Goal: Check status: Check status

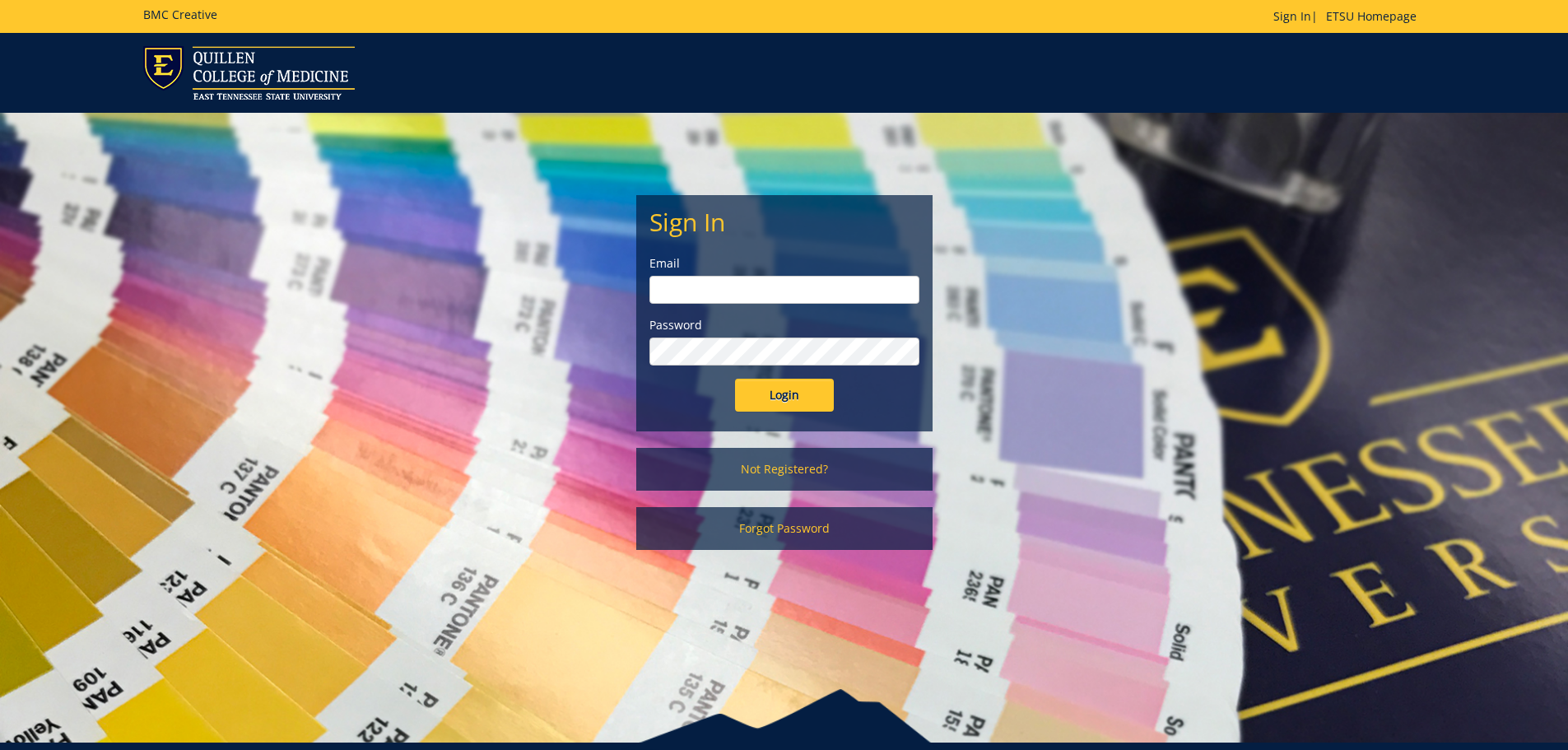
click at [758, 278] on input "email" at bounding box center [784, 290] width 270 height 28
type input "[EMAIL_ADDRESS][DOMAIN_NAME]"
click at [735, 378] on input "Login" at bounding box center [784, 395] width 99 height 33
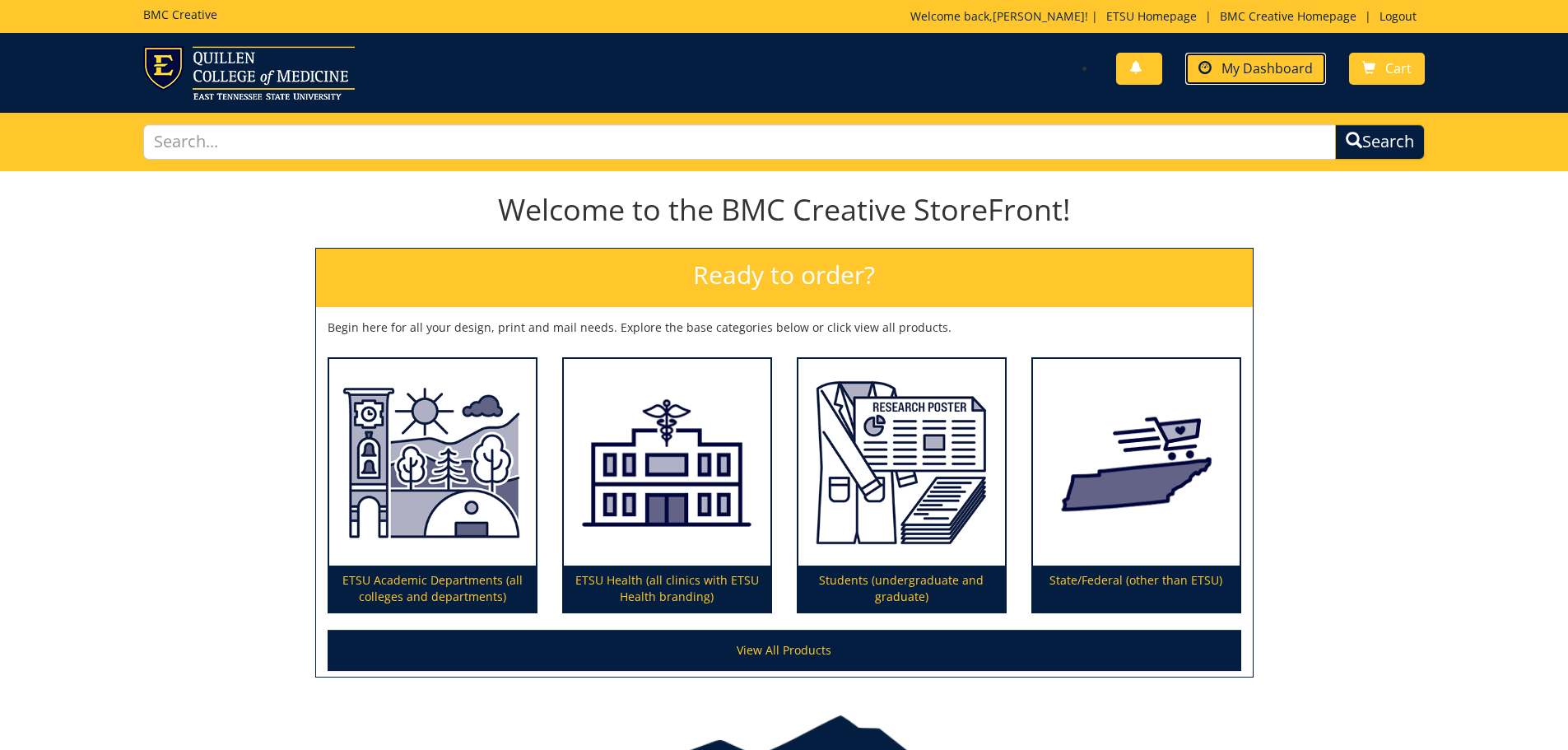
click at [1288, 75] on span "My Dashboard" at bounding box center [1268, 68] width 92 height 18
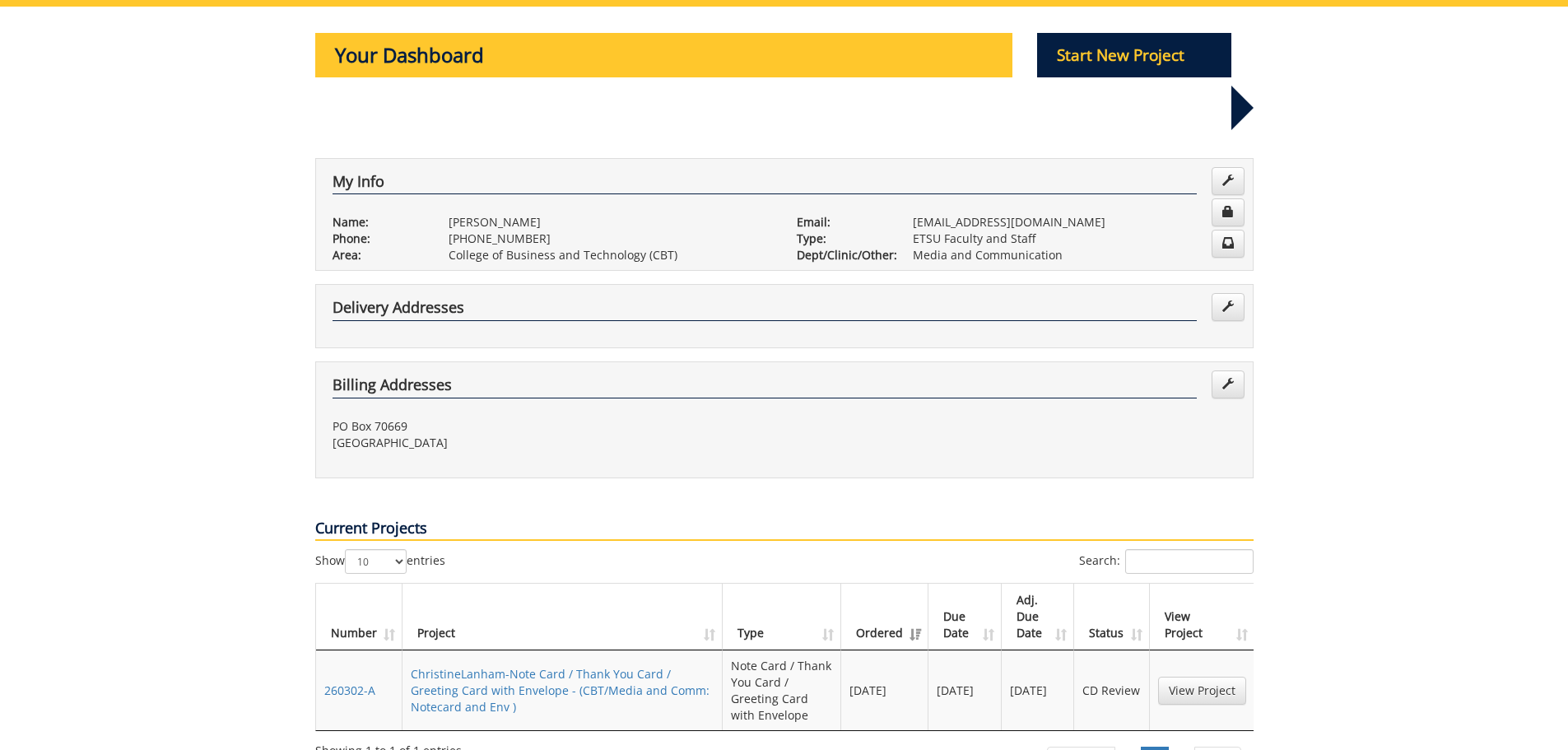
scroll to position [329, 0]
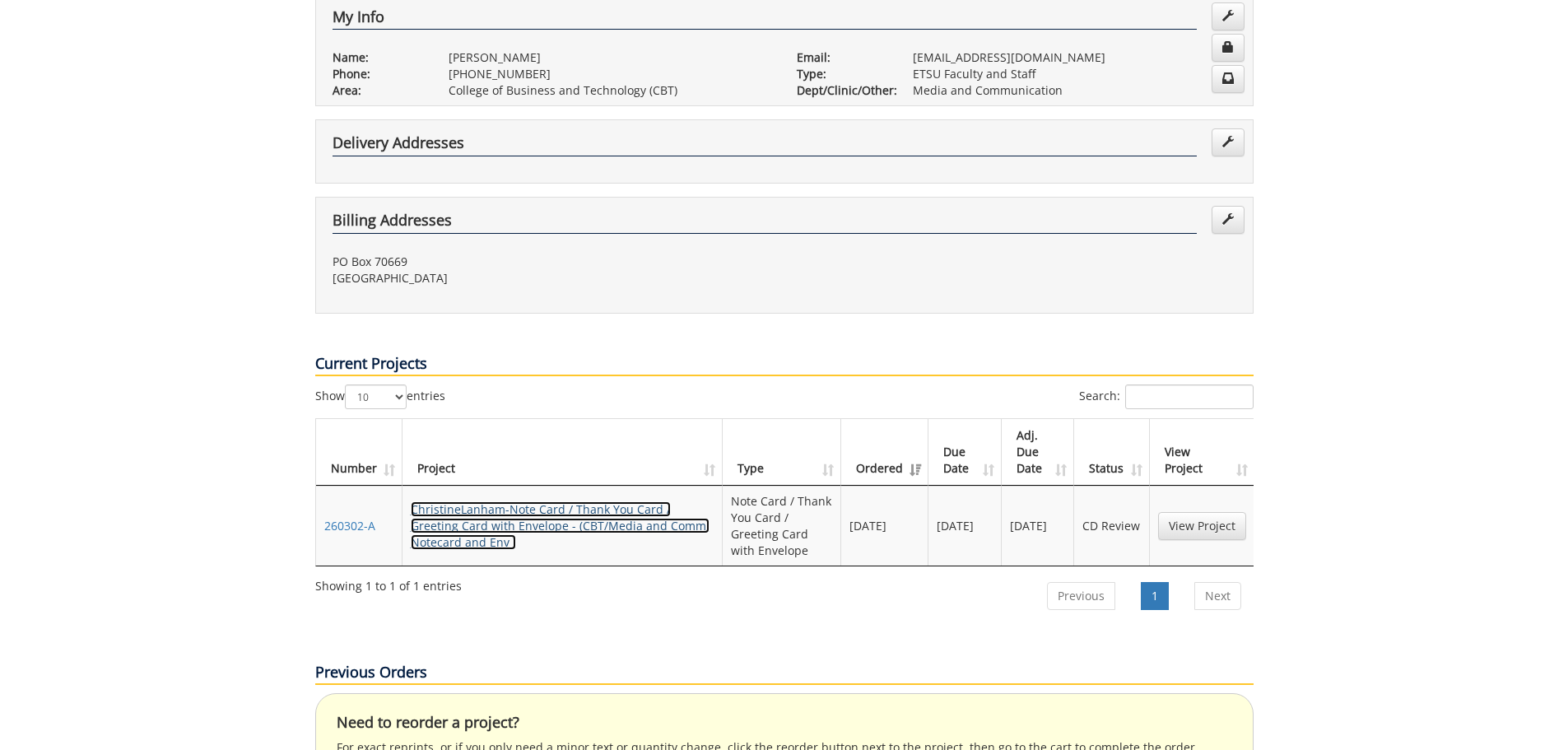
click at [537, 501] on link "ChristineLanham-Note Card / Thank You Card / Greeting Card with Envelope - (CBT…" at bounding box center [560, 525] width 299 height 48
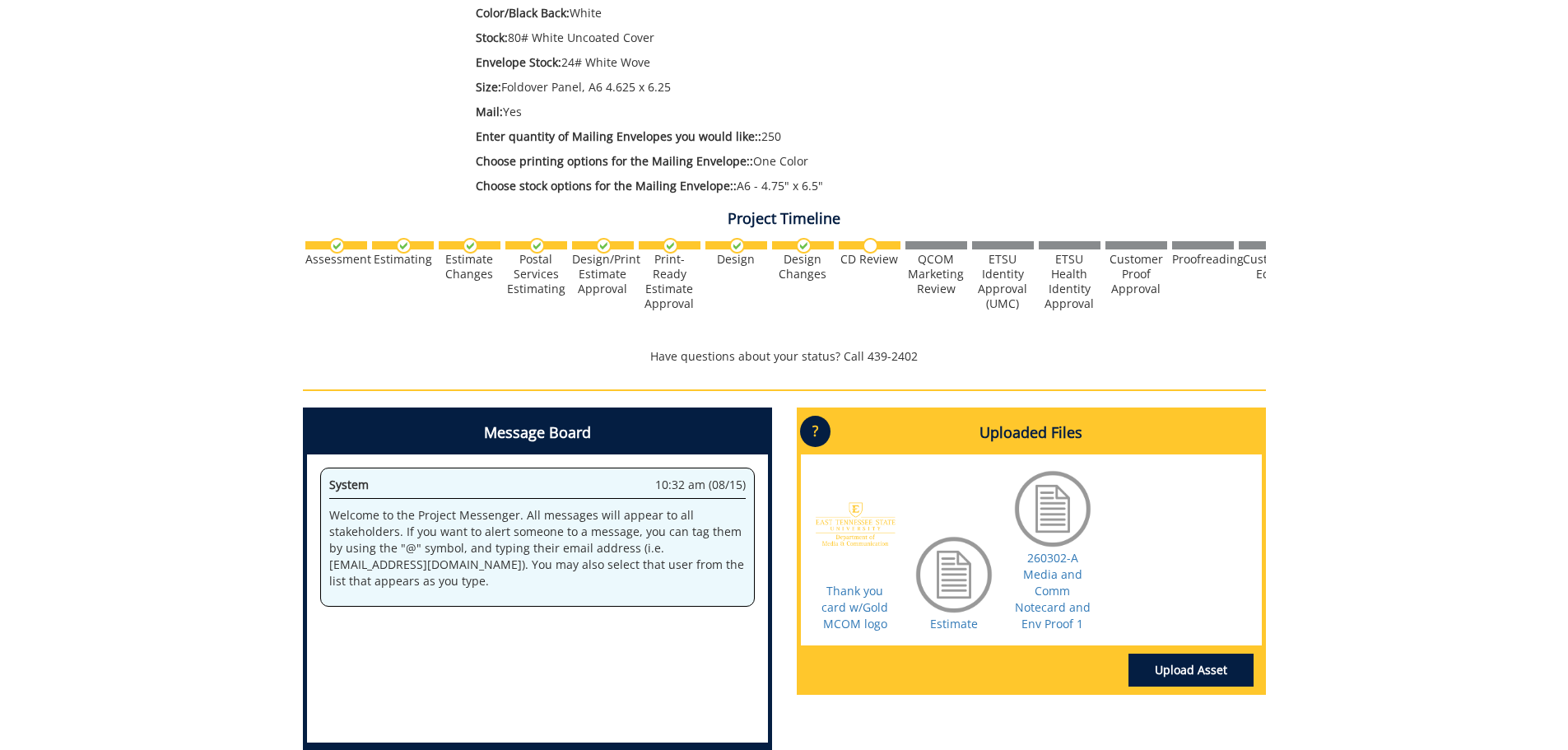
scroll to position [576, 0]
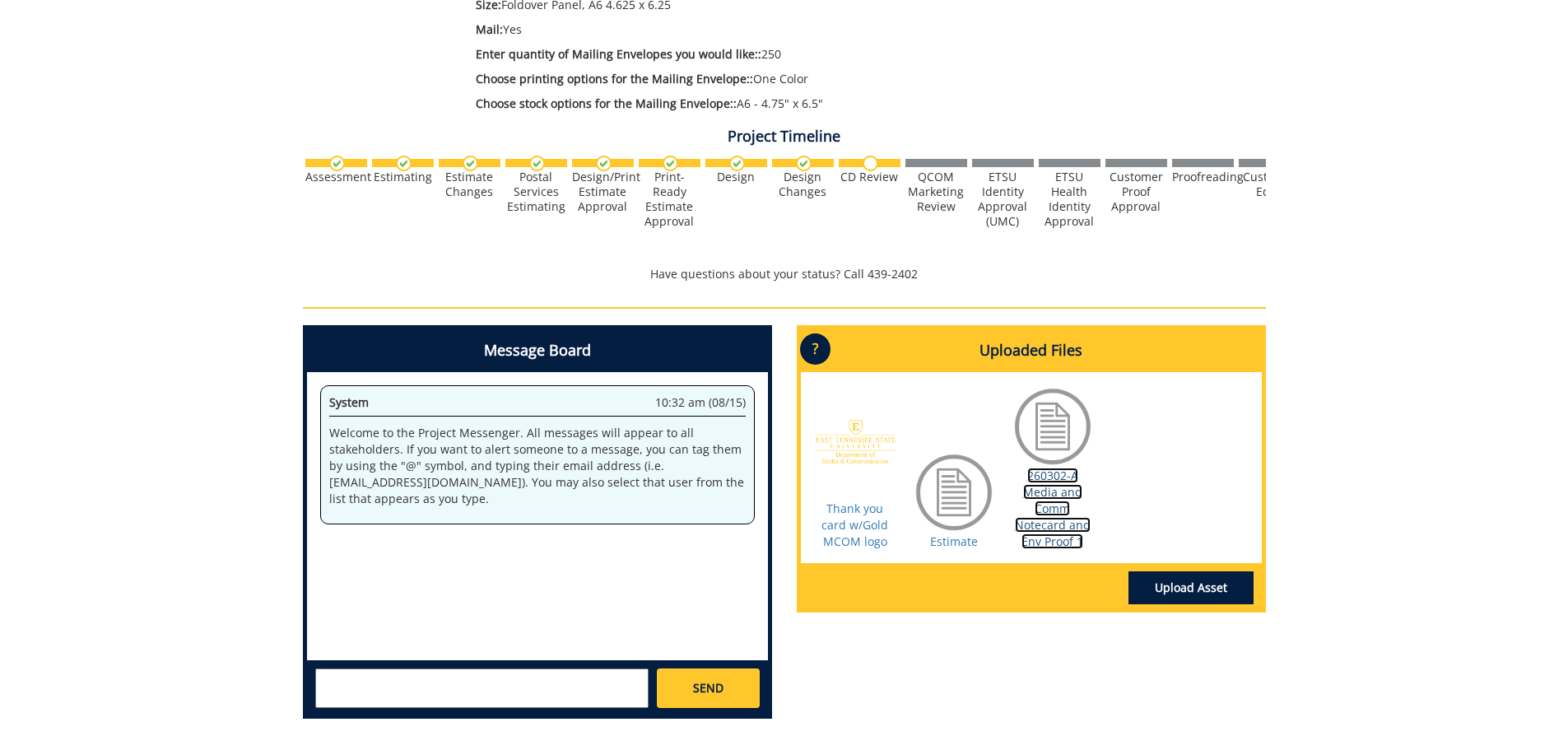
click at [1036, 525] on link "260302-A Media and Comm Notecard and Env Proof 1" at bounding box center [1052, 508] width 76 height 81
click at [908, 704] on div "Message Board System 10:32 am (08/15) Welcome to the Project Messenger. All mes…" at bounding box center [784, 528] width 988 height 407
click at [1055, 516] on link "260302-A Media and Comm Notecard and Env Proof 1" at bounding box center [1052, 508] width 76 height 81
click at [963, 682] on div "Message Board System 10:32 am (08/15) Welcome to the Project Messenger. All mes…" at bounding box center [784, 528] width 988 height 407
click at [964, 538] on link "Estimate" at bounding box center [953, 540] width 47 height 16
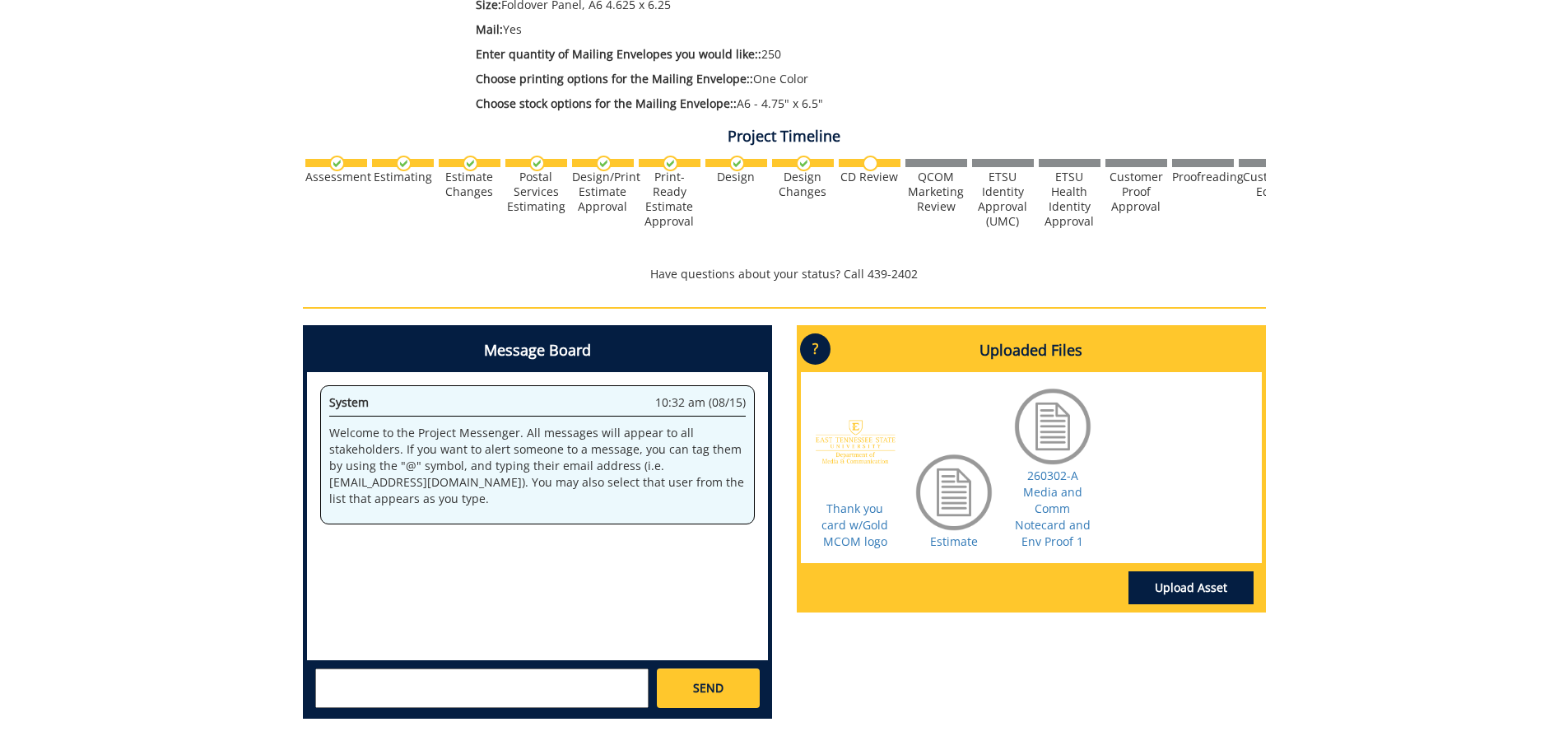
click at [124, 248] on div "260302-A ChristineLanham-Note Card / Thank You Card / Greeting Card with Envelo…" at bounding box center [784, 163] width 1568 height 1137
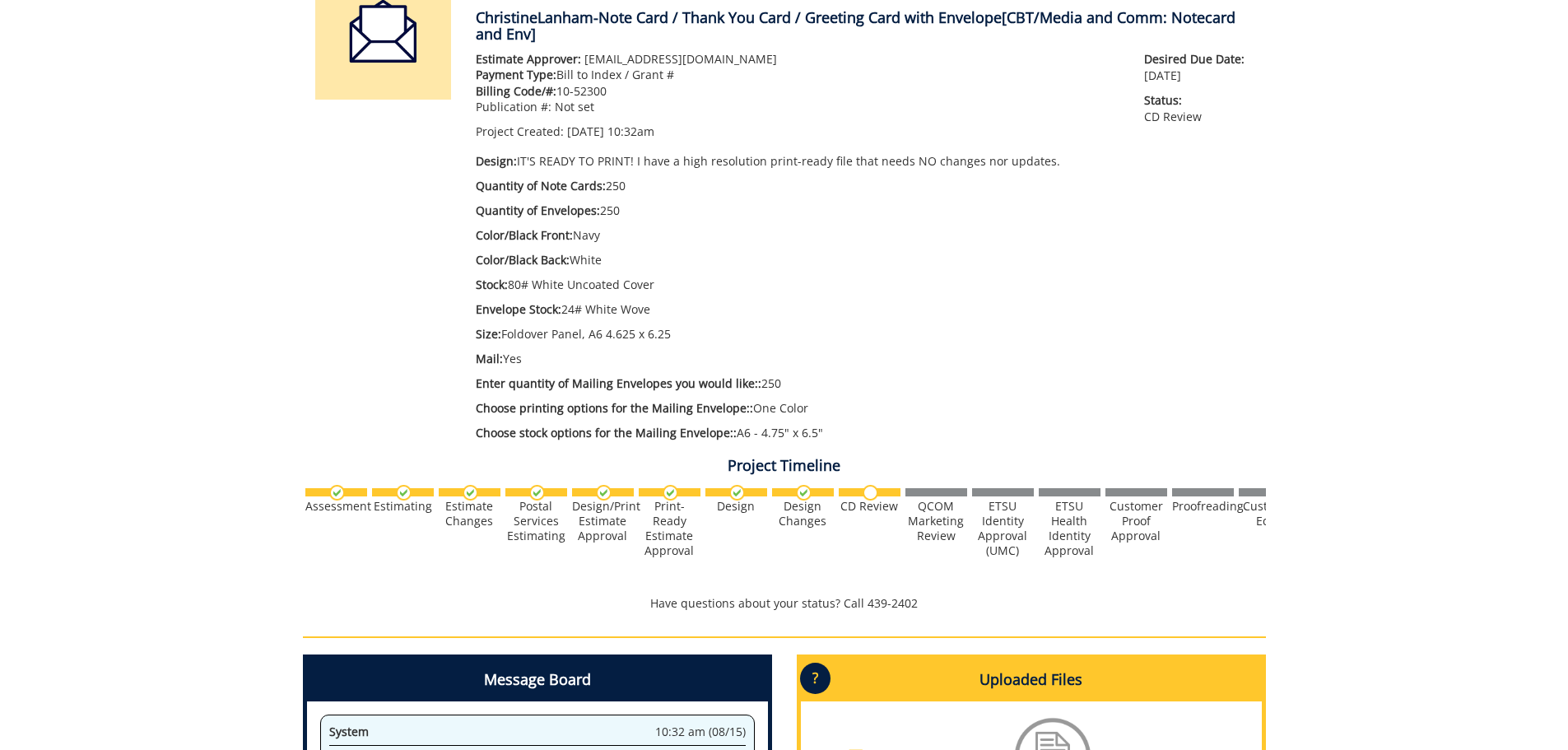
scroll to position [0, 0]
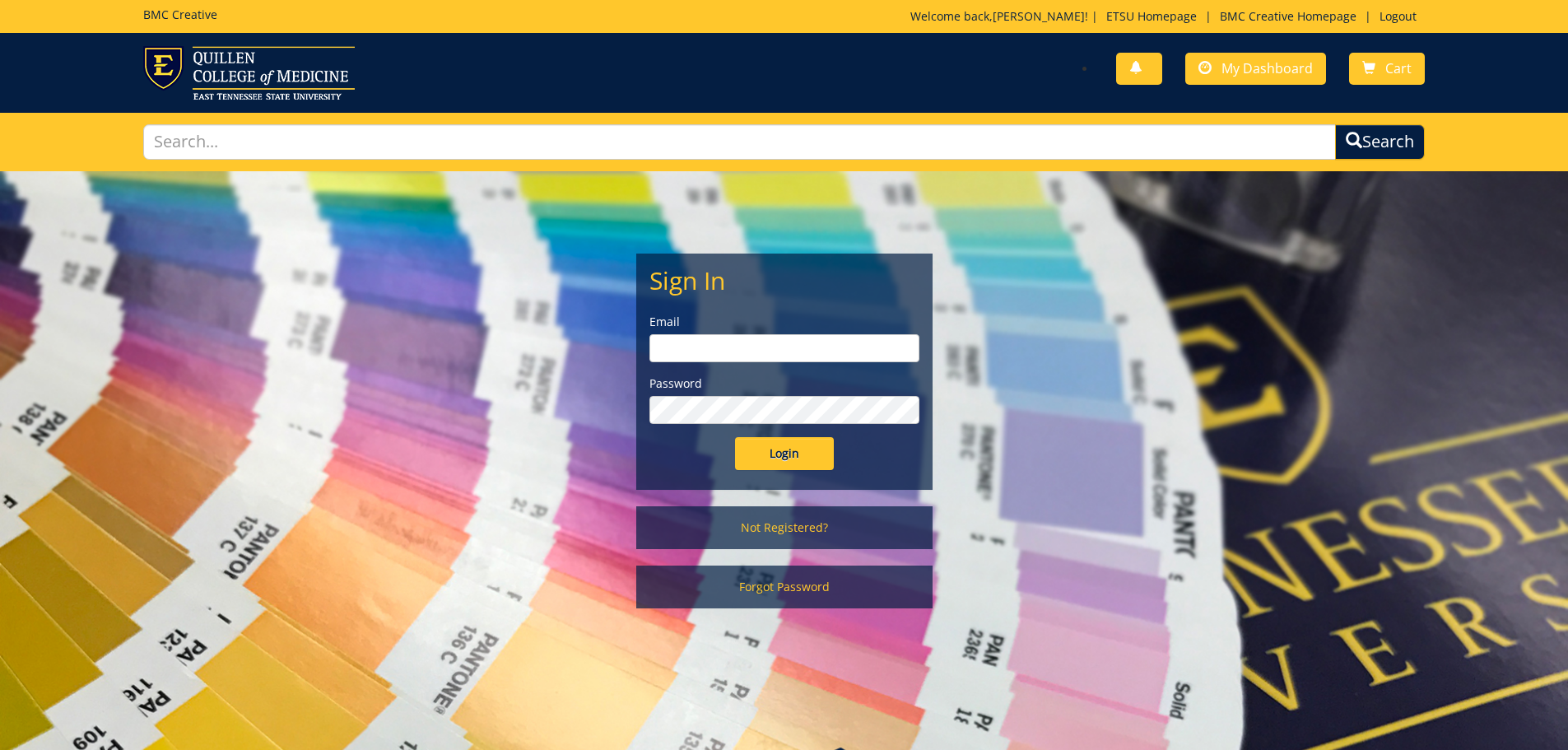
click at [710, 350] on input "email" at bounding box center [784, 348] width 270 height 28
type input "[EMAIL_ADDRESS][DOMAIN_NAME]"
click at [735, 437] on input "Login" at bounding box center [784, 453] width 99 height 33
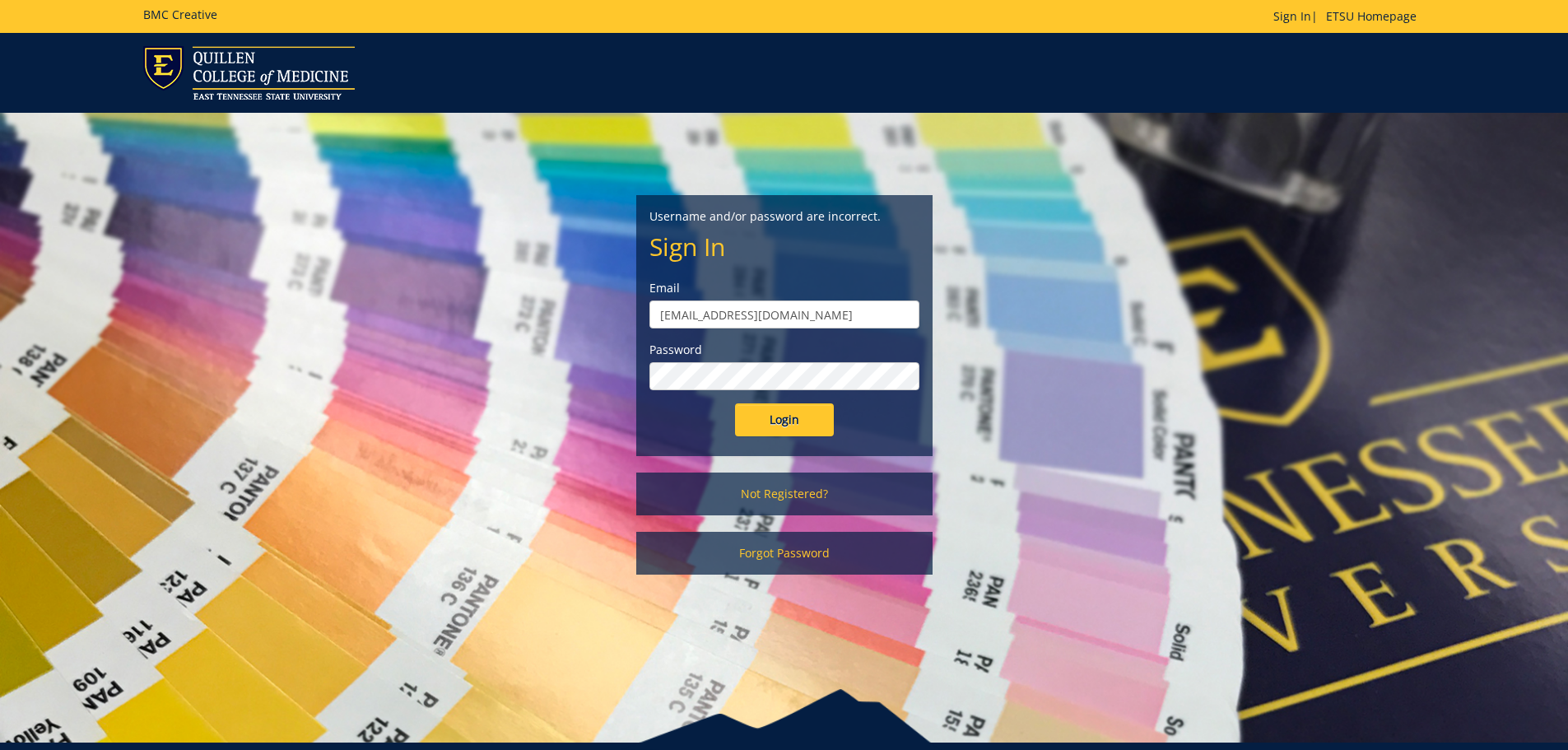
click at [735, 403] on input "Login" at bounding box center [784, 420] width 99 height 33
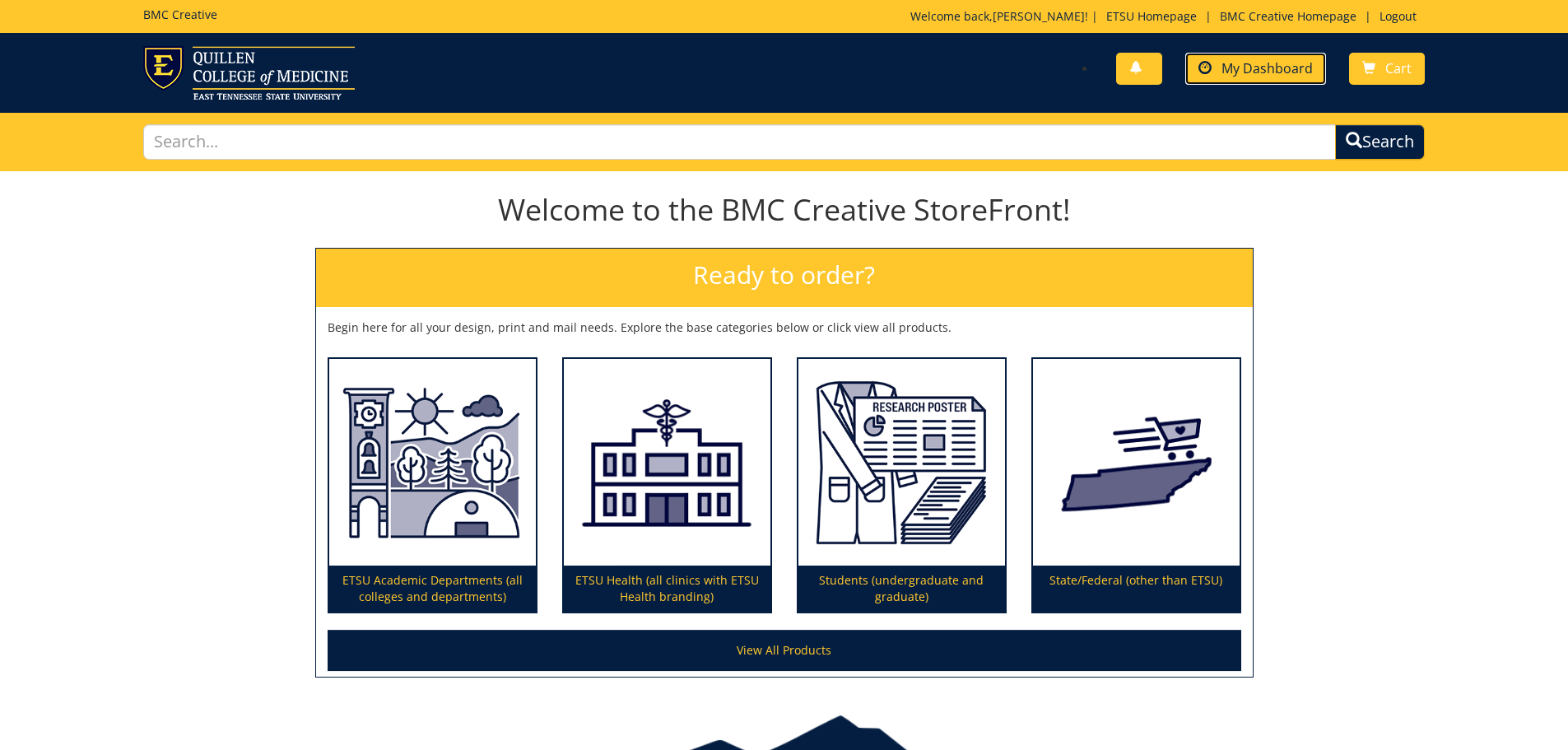
click at [1255, 69] on span "My Dashboard" at bounding box center [1268, 68] width 92 height 18
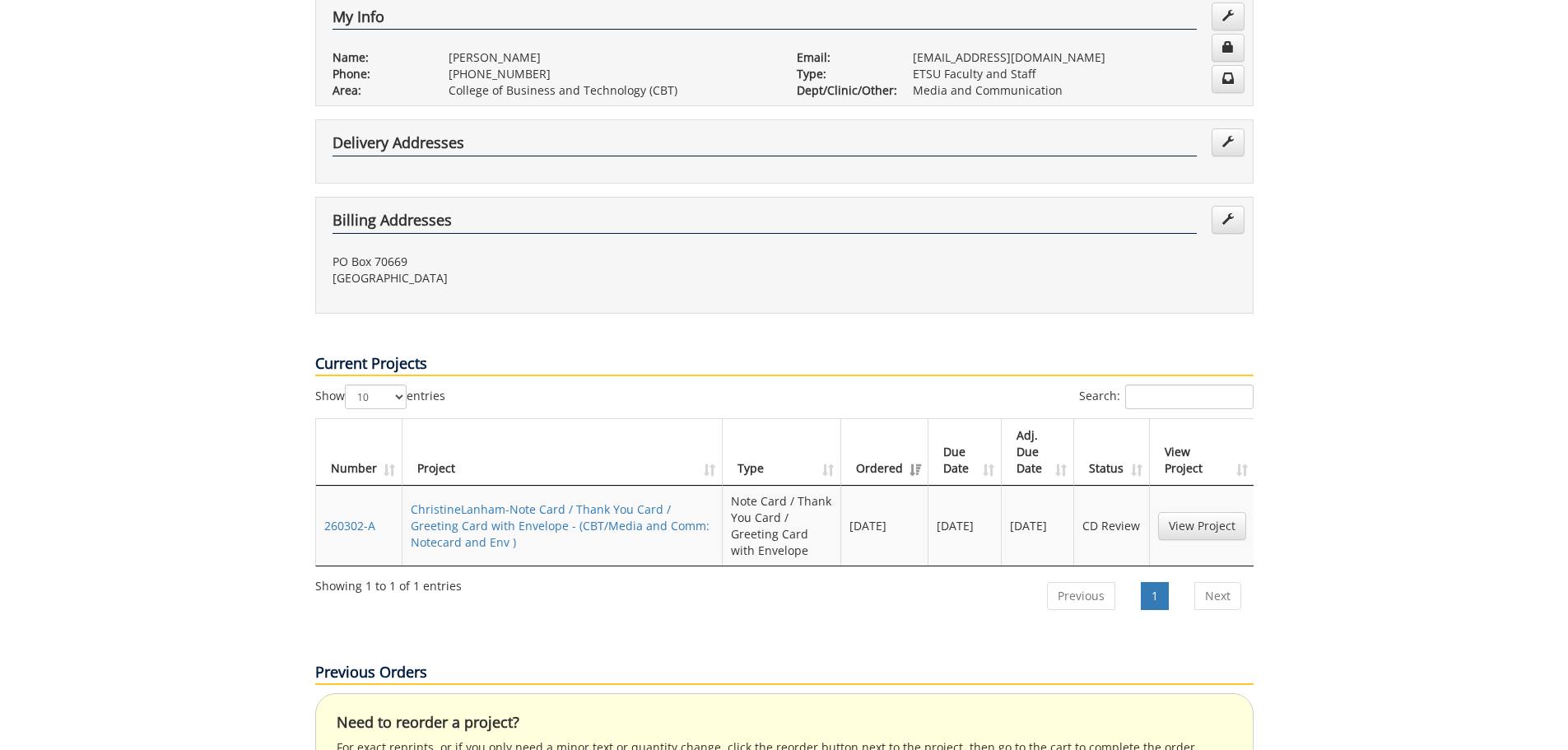
scroll to position [412, 0]
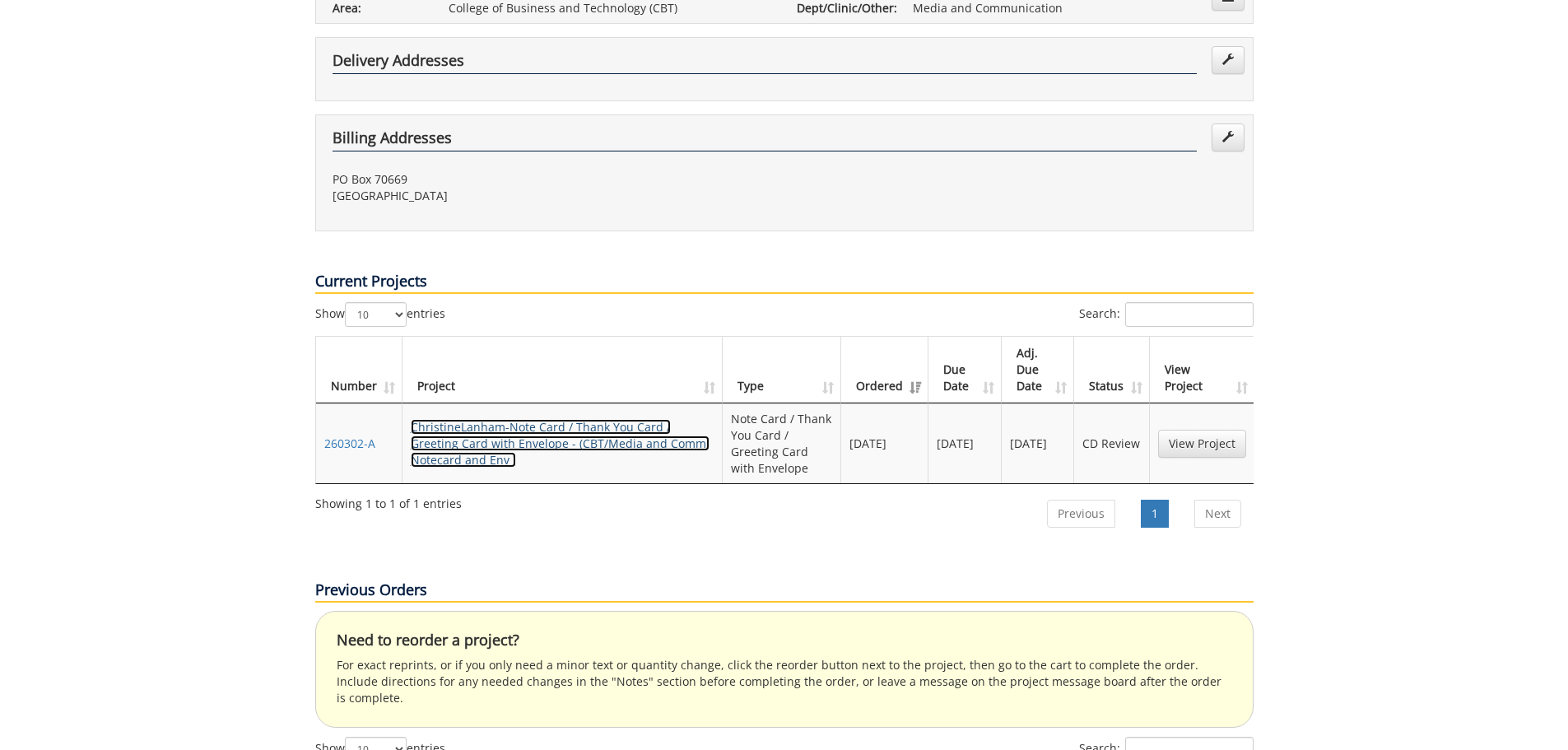
click at [477, 419] on link "ChristineLanham-Note Card / Thank You Card / Greeting Card with Envelope - (CBT…" at bounding box center [560, 443] width 299 height 48
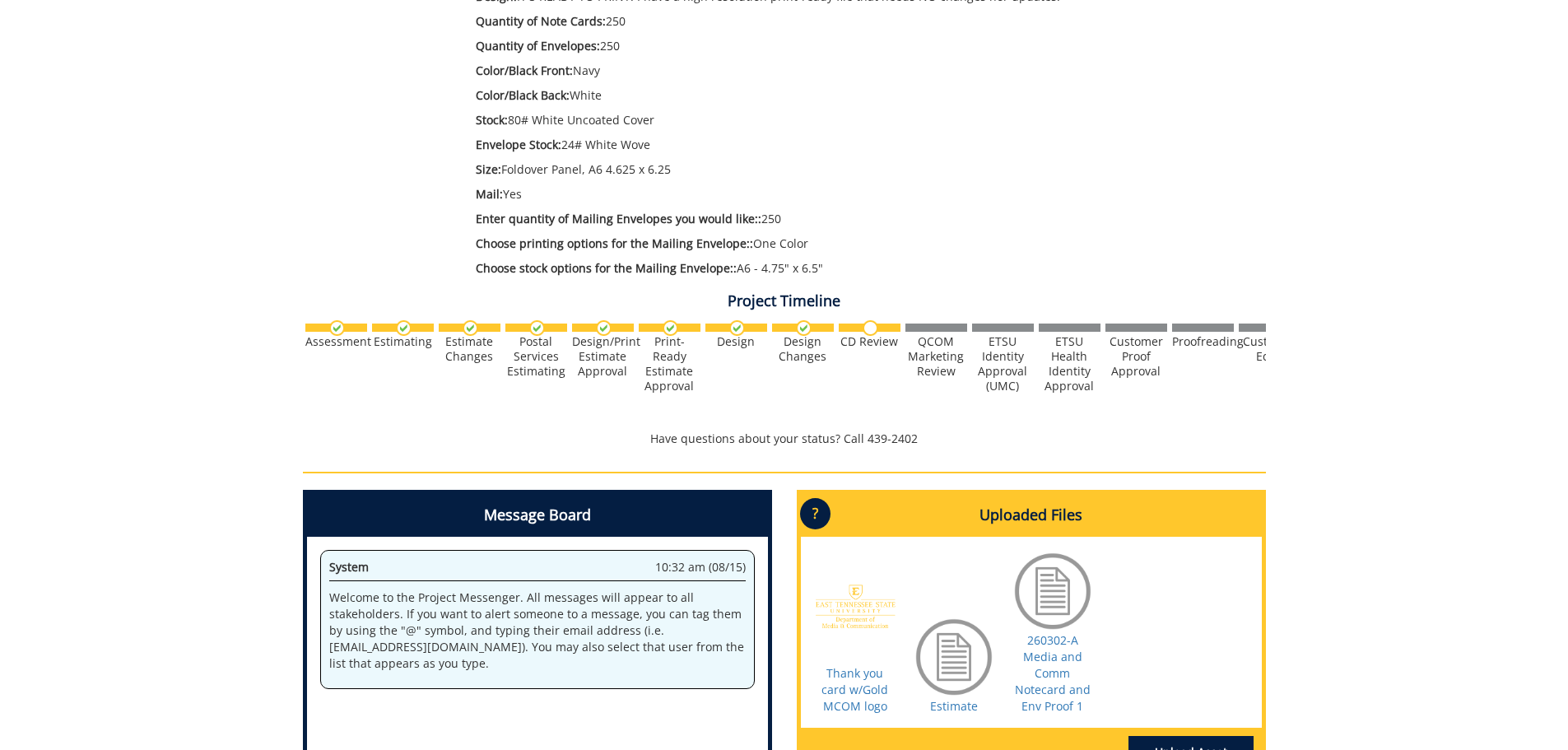
scroll to position [494, 0]
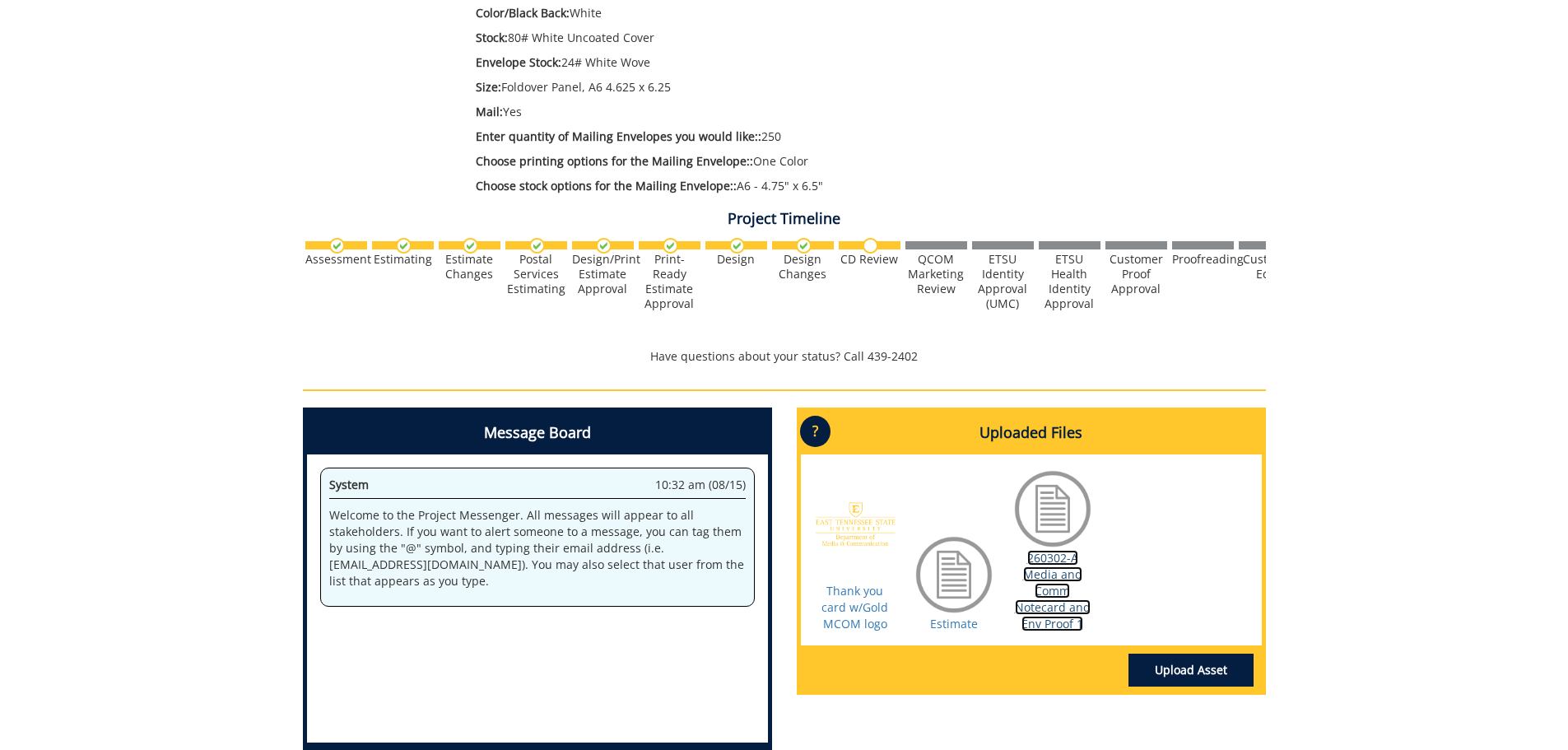
click at [1046, 599] on link "260302-A Media and Comm Notecard and Env Proof 1" at bounding box center [1052, 590] width 76 height 81
